Goal: Information Seeking & Learning: Learn about a topic

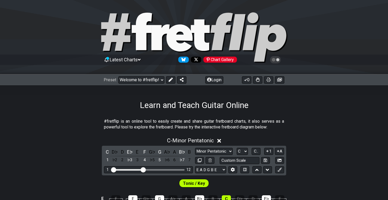
select select "C"
click at [118, 76] on select "Welcome to #fretflip! Learn and Teach Guitar Online Custom Preset Minor Pentato…" at bounding box center [141, 79] width 46 height 7
click option "How-to create charts" at bounding box center [0, 0] width 0 height 0
select select "/welcome"
select select "A"
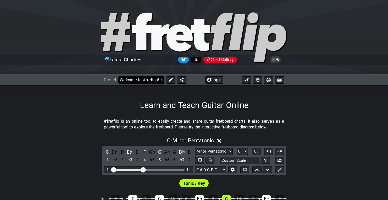
select select "A"
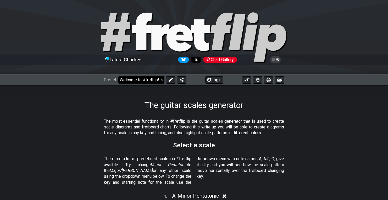
select select "/guitar-scales-generator"
select select "A"
click at [118, 76] on select "Welcome to #fretflip! Learn and Teach Guitar Online Custom Preset Minor Pentato…" at bounding box center [141, 79] width 46 height 7
click option "Major Pentatonic" at bounding box center [0, 0] width 0 height 0
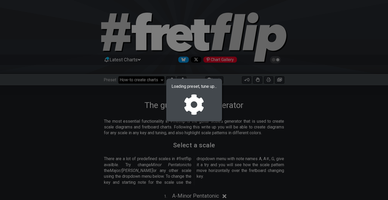
select select "/major-pentatonic"
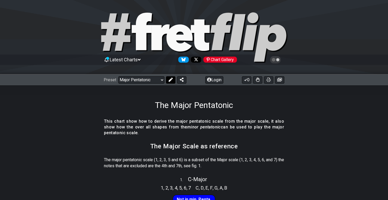
click at [169, 81] on icon at bounding box center [171, 79] width 4 height 4
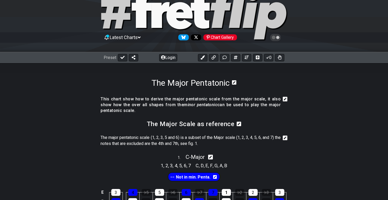
scroll to position [72, 0]
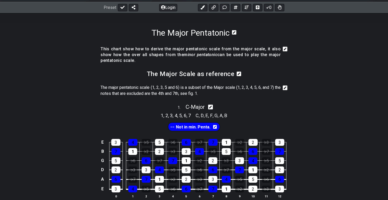
click at [213, 108] on icon at bounding box center [210, 107] width 5 height 5
select select "C"
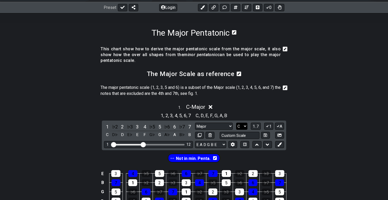
click at [236, 123] on select "A♭ A A♯ B♭ B C C♯ D♭ D D♯ E♭ E F F♯ G♭ G G♯" at bounding box center [241, 126] width 11 height 7
click option "C" at bounding box center [0, 0] width 0 height 0
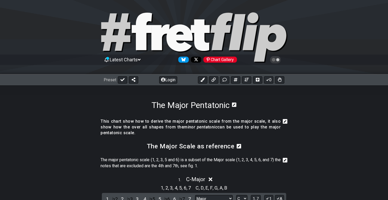
click at [236, 104] on icon at bounding box center [234, 104] width 4 height 4
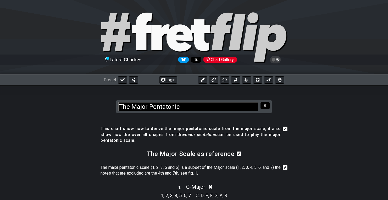
click at [266, 107] on icon at bounding box center [265, 105] width 3 height 3
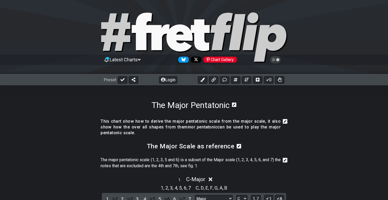
click at [127, 80] on div "Preset" at bounding box center [121, 79] width 35 height 7
click at [122, 82] on button at bounding box center [122, 79] width 9 height 7
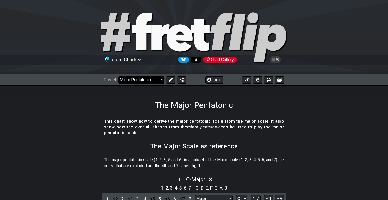
click option "Minor Pentatonic" at bounding box center [0, 0] width 0 height 0
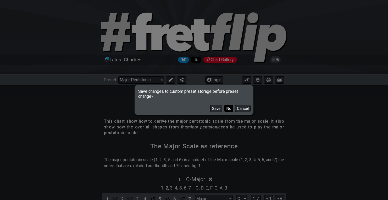
click at [231, 108] on button "No" at bounding box center [228, 108] width 9 height 7
select select "/minor-pentatonic"
select select "C"
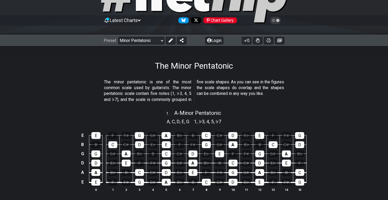
scroll to position [36, 0]
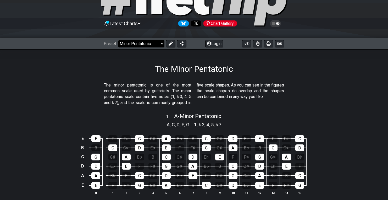
click at [118, 40] on select "Welcome to #fretflip! Learn and Teach Guitar Online Custom Preset Minor Pentato…" at bounding box center [141, 43] width 46 height 7
click option "The 7 Modes" at bounding box center [0, 0] width 0 height 0
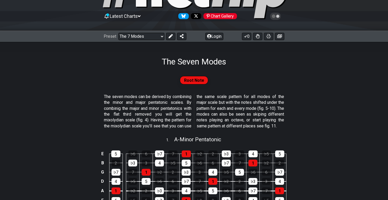
scroll to position [36, 0]
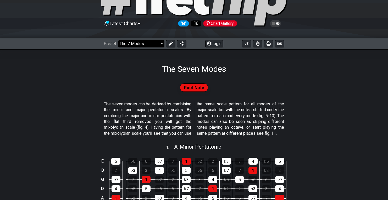
click at [118, 40] on select "Welcome to #fretflip! Learn and Teach Guitar Online Custom Preset Minor Pentato…" at bounding box center [141, 43] width 46 height 7
click option "All Guitar Scales" at bounding box center [0, 0] width 0 height 0
select select "/guitar-scales"
select select "C"
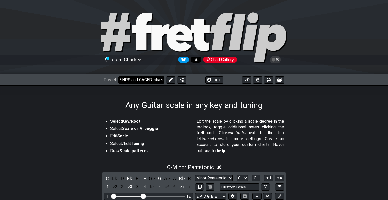
click option "3NPS and CAGED-shapes" at bounding box center [0, 0] width 0 height 0
select select "/3nps-caged-shapes"
select select "A"
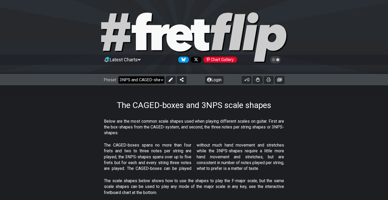
click at [118, 76] on select "Welcome to #fretflip! Learn and Teach Guitar Online Custom Preset Minor Pentato…" at bounding box center [141, 79] width 46 height 7
click option "1. Notes Explained" at bounding box center [0, 0] width 0 height 0
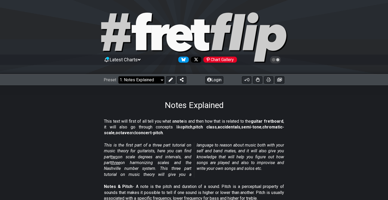
click at [118, 76] on select "Welcome to #fretflip! Learn and Teach Guitar Online Custom Preset Minor Pentato…" at bounding box center [141, 79] width 46 height 7
click option "3. Harmonizing Scales" at bounding box center [0, 0] width 0 height 0
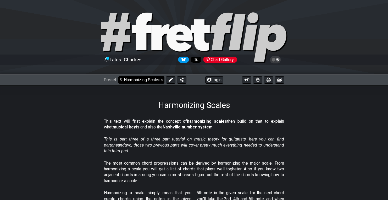
click at [118, 76] on select "Welcome to #fretflip! Learn and Teach Guitar Online Custom Preset Minor Pentato…" at bounding box center [141, 79] width 46 height 7
click option "Welcome to #fretflip!" at bounding box center [0, 0] width 0 height 0
select select "/welcome"
select select "C"
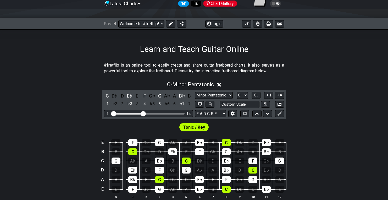
scroll to position [72, 0]
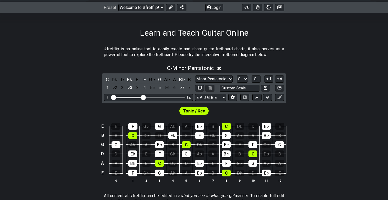
click at [220, 69] on icon at bounding box center [219, 68] width 4 height 4
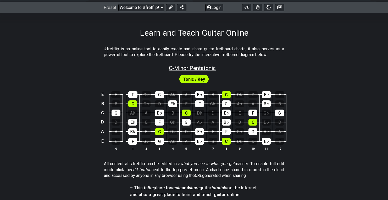
click at [215, 68] on span "C - Minor Pentatonic" at bounding box center [192, 68] width 47 height 6
select select "C"
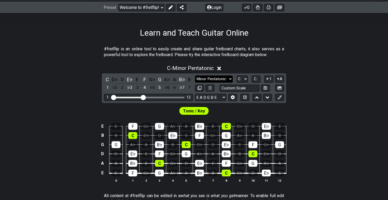
click at [195, 75] on select "Minor Pentatonic Click to edit Minor Pentatonic Major Pentatonic Minor Blues Ma…" at bounding box center [214, 78] width 38 height 7
select select "Minor / Aeolian"
click option "Minor / Aeolian" at bounding box center [0, 0] width 0 height 0
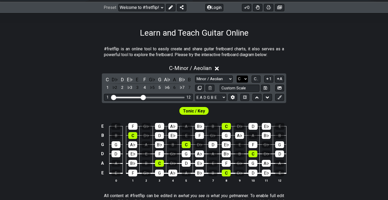
click at [237, 75] on select "A♭ A A♯ B♭ B C C♯ D♭ D D♯ E♭ E F F♯ G♭ G G♯" at bounding box center [242, 78] width 11 height 7
select select "A"
click option "A" at bounding box center [0, 0] width 0 height 0
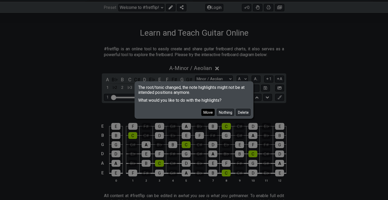
click at [214, 112] on button "Move" at bounding box center [207, 112] width 13 height 7
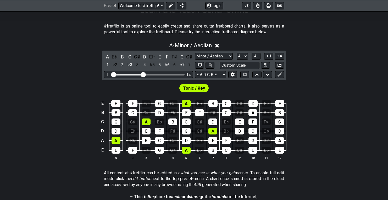
scroll to position [108, 0]
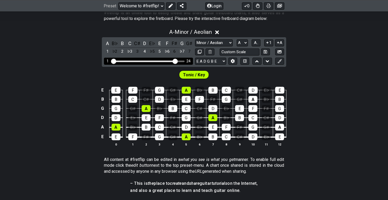
drag, startPoint x: 143, startPoint y: 61, endPoint x: 174, endPoint y: 61, distance: 30.6
click at [174, 61] on input "Visible fret range" at bounding box center [148, 61] width 74 height 0
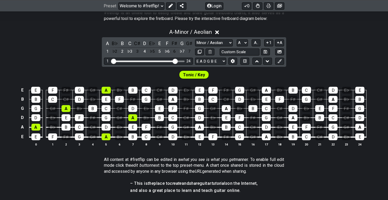
click at [339, 170] on section "All content at #fretflip can be edited in a what you see is what you get manner…" at bounding box center [194, 166] width 388 height 24
click at [266, 118] on div "G" at bounding box center [266, 117] width 9 height 7
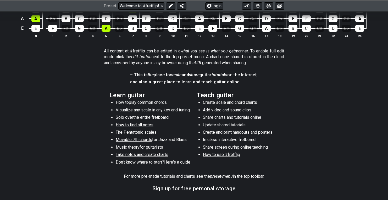
scroll to position [0, 0]
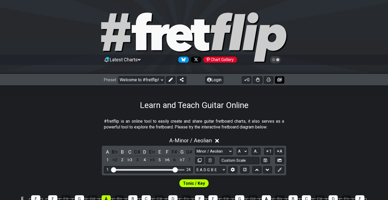
click at [279, 80] on icon at bounding box center [279, 79] width 5 height 4
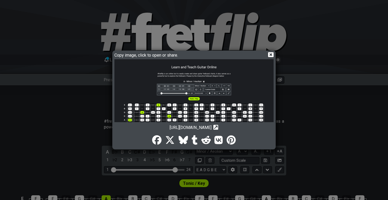
click at [271, 53] on icon at bounding box center [270, 54] width 5 height 5
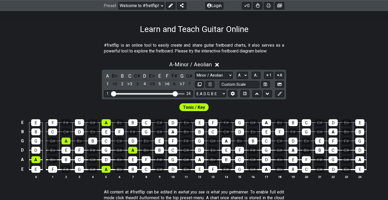
scroll to position [108, 0]
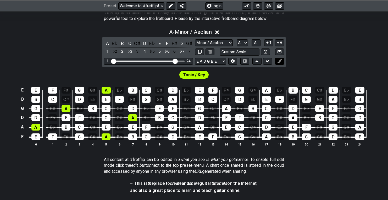
click at [278, 61] on icon at bounding box center [280, 61] width 4 height 4
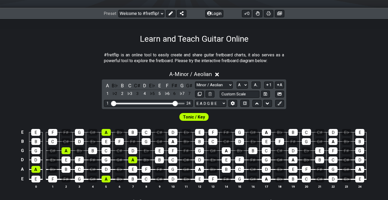
scroll to position [72, 0]
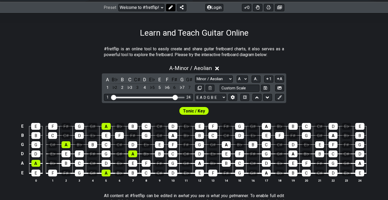
click at [173, 9] on button at bounding box center [170, 7] width 9 height 7
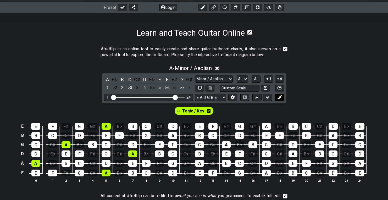
click at [281, 97] on icon at bounding box center [280, 97] width 4 height 4
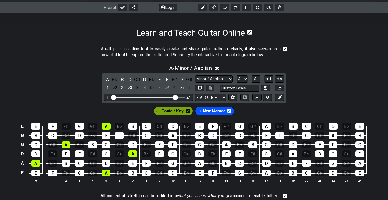
click at [214, 113] on span "New Marker" at bounding box center [214, 111] width 22 height 8
drag, startPoint x: 29, startPoint y: 121, endPoint x: 54, endPoint y: 141, distance: 32.8
click at [54, 141] on tbody "E E F F♯ G G♯ A B♭ B C C♯ D E♭ E F F♯ G G♯ A B♭ B C C♯ D E♭ E B B C C♯ D E♭ E F…" at bounding box center [192, 148] width 347 height 62
click at [36, 126] on div "E" at bounding box center [35, 126] width 9 height 7
click at [37, 127] on div "E" at bounding box center [35, 126] width 9 height 7
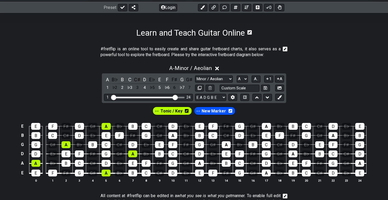
click at [220, 113] on span "New Marker" at bounding box center [214, 111] width 24 height 8
click at [64, 126] on div "F♯" at bounding box center [66, 126] width 9 height 7
click at [67, 127] on div "F♯" at bounding box center [66, 126] width 9 height 7
click at [37, 125] on div "E" at bounding box center [35, 126] width 9 height 7
click at [37, 127] on div "E" at bounding box center [35, 126] width 9 height 7
